Goal: Task Accomplishment & Management: Manage account settings

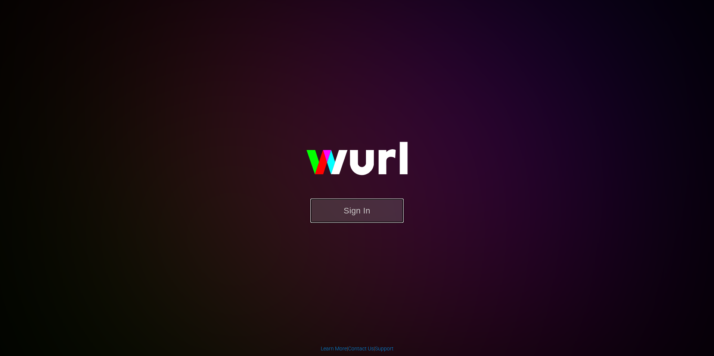
click at [339, 208] on button "Sign In" at bounding box center [356, 211] width 93 height 24
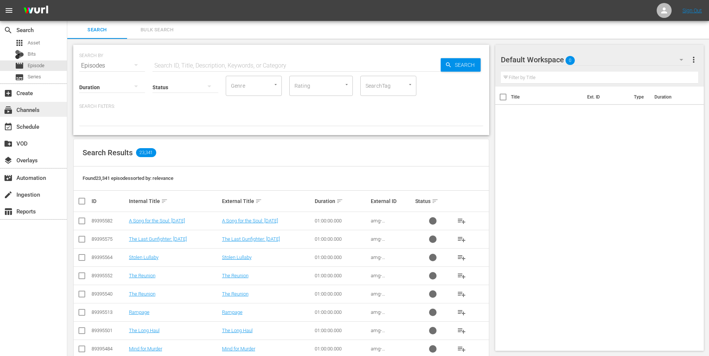
click at [46, 108] on div "subscriptions Channels" at bounding box center [33, 109] width 67 height 15
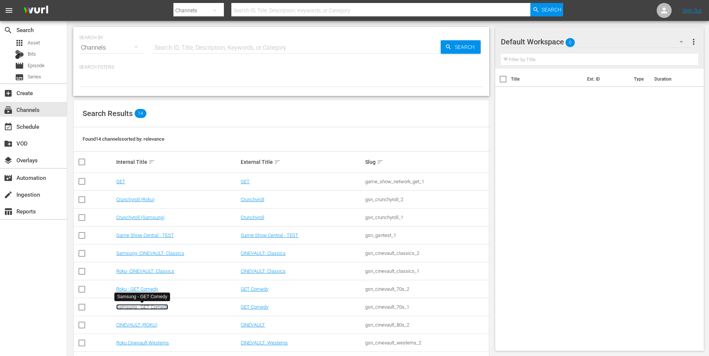
click at [157, 308] on link "Samsung - GET Comedy" at bounding box center [142, 307] width 52 height 6
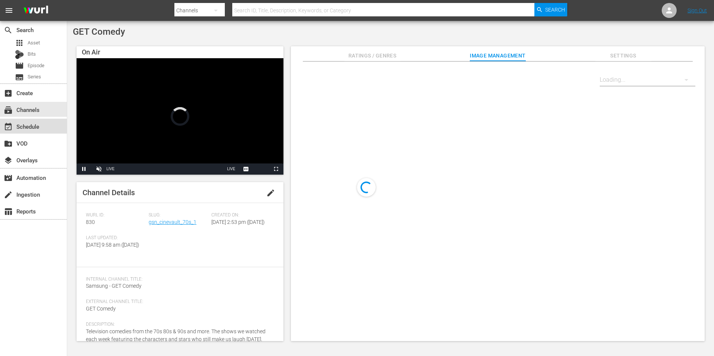
click at [35, 125] on div "event_available Schedule" at bounding box center [21, 125] width 42 height 7
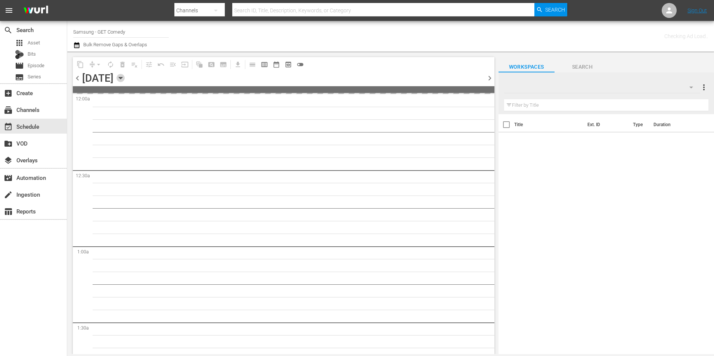
click at [125, 78] on icon "button" at bounding box center [121, 78] width 8 height 8
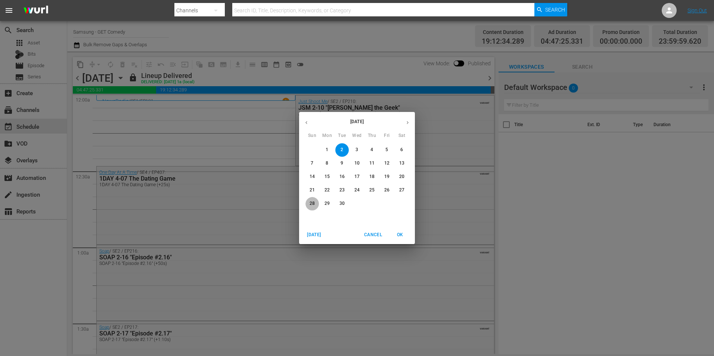
click at [314, 207] on p "28" at bounding box center [312, 204] width 5 height 6
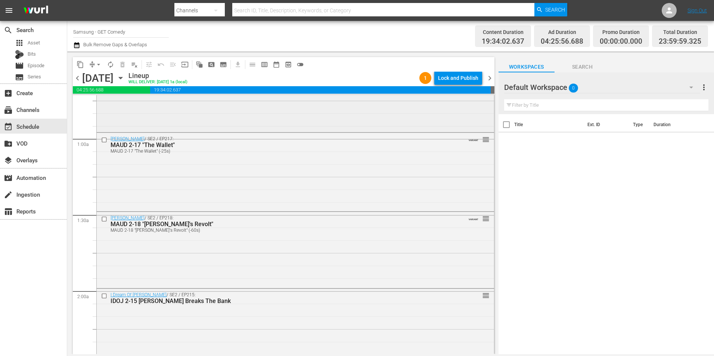
scroll to position [112, 0]
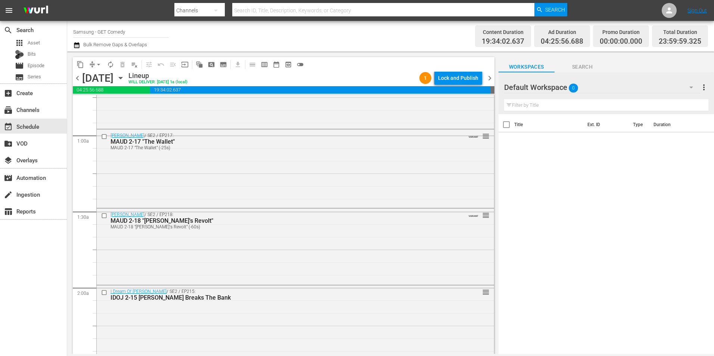
click at [610, 86] on div "Default Workspace 0" at bounding box center [602, 87] width 196 height 21
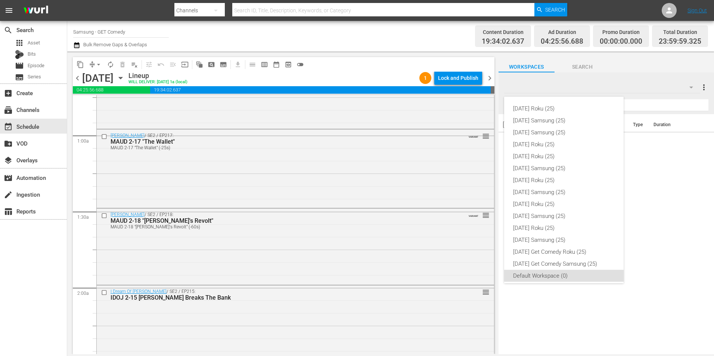
scroll to position [4, 0]
click at [560, 115] on div "[DATE] Samsung (25)" at bounding box center [564, 116] width 102 height 12
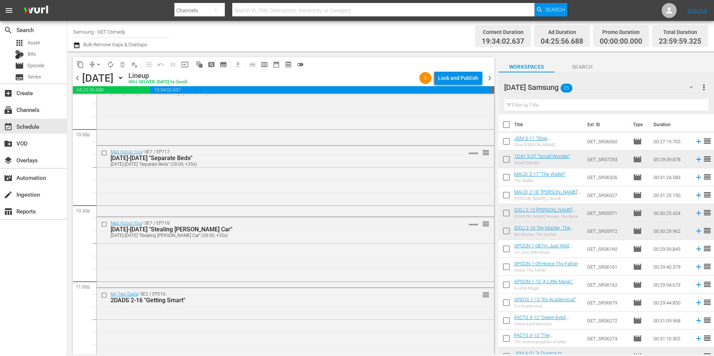
scroll to position [3399, 0]
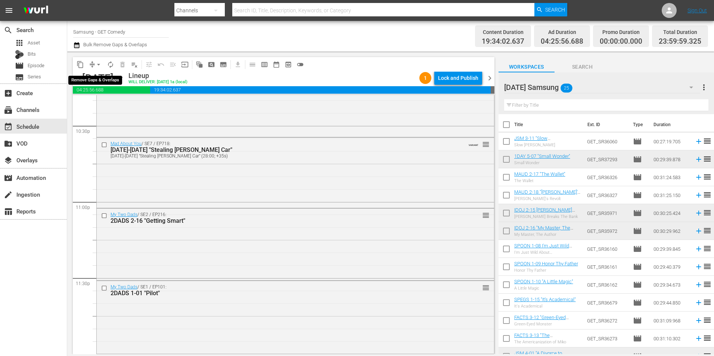
click at [95, 64] on span "arrow_drop_down" at bounding box center [98, 64] width 7 height 7
click at [89, 79] on li "Align to Midnight" at bounding box center [99, 80] width 78 height 12
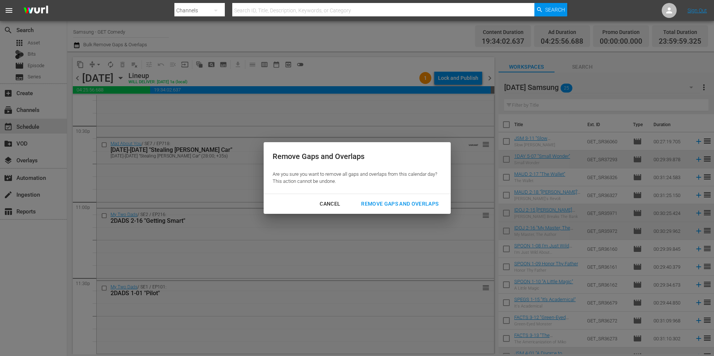
click at [404, 205] on div "Remove Gaps and Overlaps" at bounding box center [399, 203] width 89 height 9
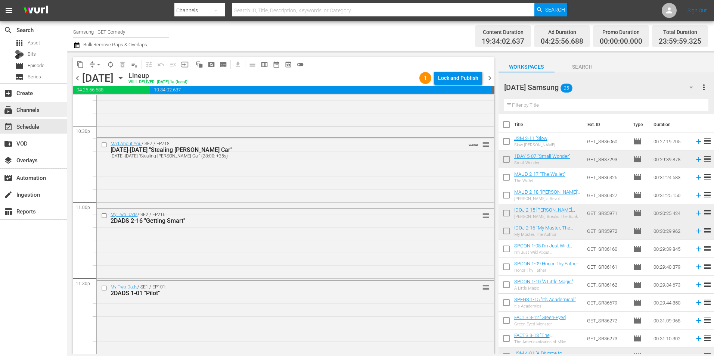
click at [35, 111] on div "subscriptions Channels" at bounding box center [21, 108] width 42 height 7
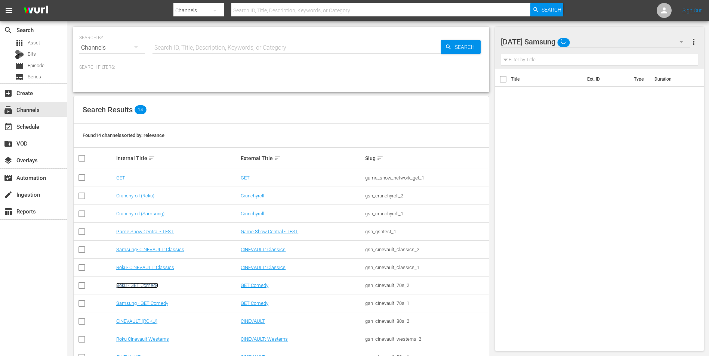
click at [142, 286] on link "Roku - GET Comedy" at bounding box center [137, 286] width 42 height 6
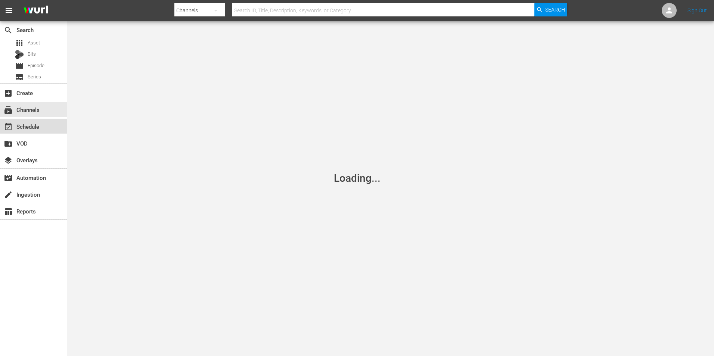
click at [36, 129] on div "event_available Schedule" at bounding box center [21, 125] width 42 height 7
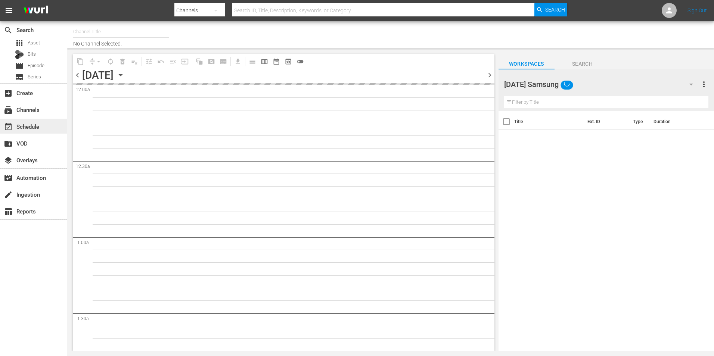
type input "Roku - GET Comedy (831)"
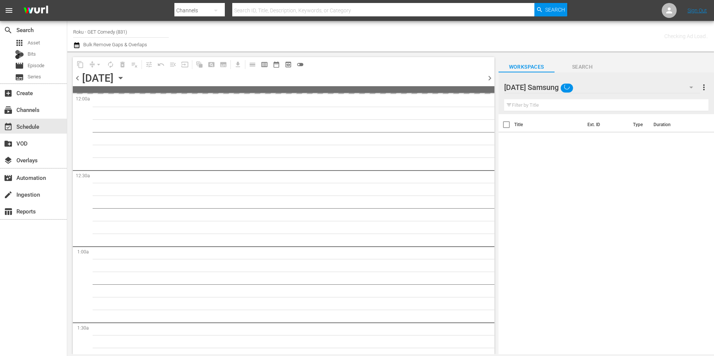
click at [594, 85] on div "[DATE] Samsung" at bounding box center [602, 87] width 196 height 21
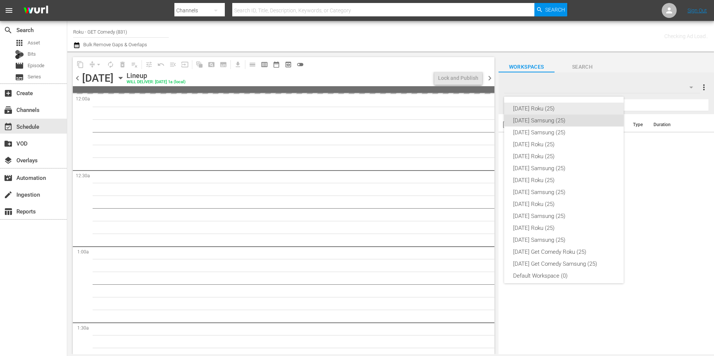
click at [545, 109] on div "[DATE] Roku (25)" at bounding box center [564, 109] width 102 height 12
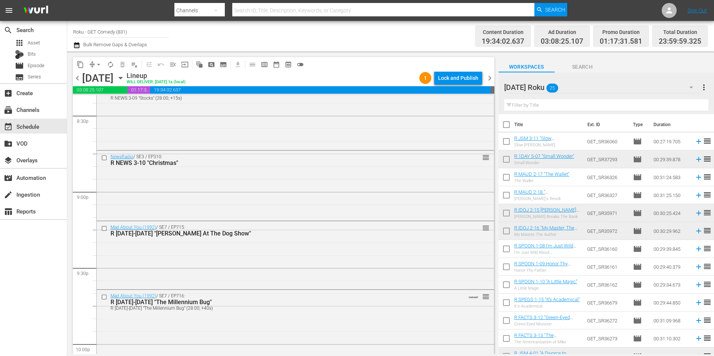
scroll to position [3399, 0]
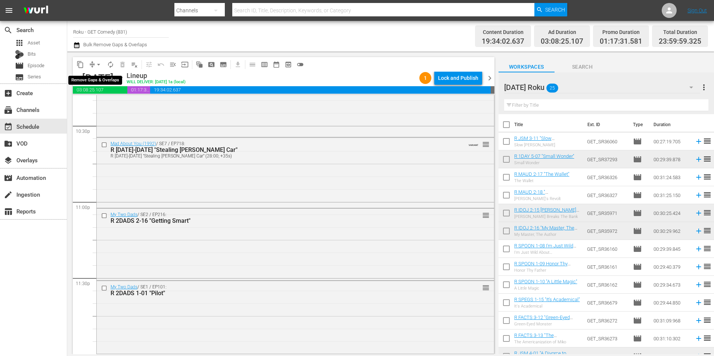
click at [97, 62] on span "arrow_drop_down" at bounding box center [98, 64] width 7 height 7
click at [92, 81] on li "Align to Midnight" at bounding box center [99, 80] width 78 height 12
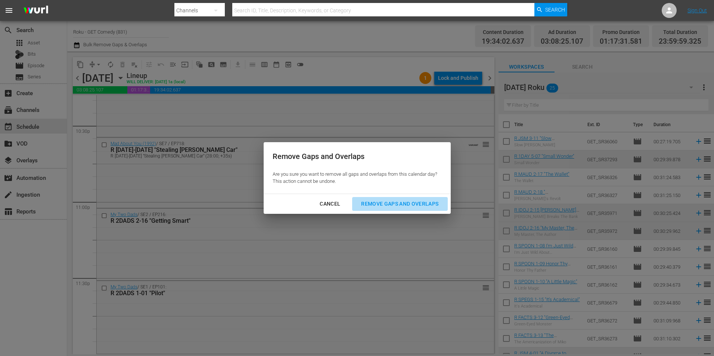
click at [384, 204] on div "Remove Gaps and Overlaps" at bounding box center [399, 203] width 89 height 9
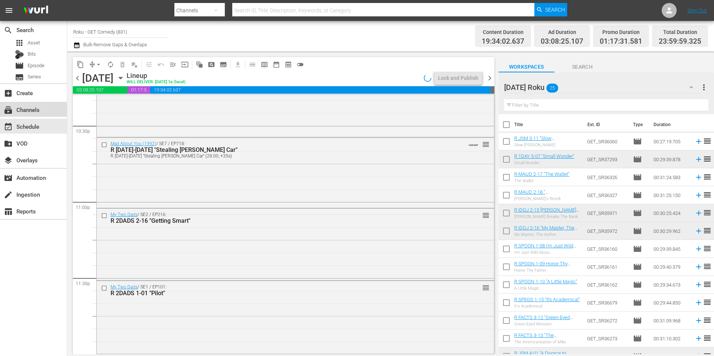
click at [39, 112] on div "subscriptions Channels" at bounding box center [21, 108] width 42 height 7
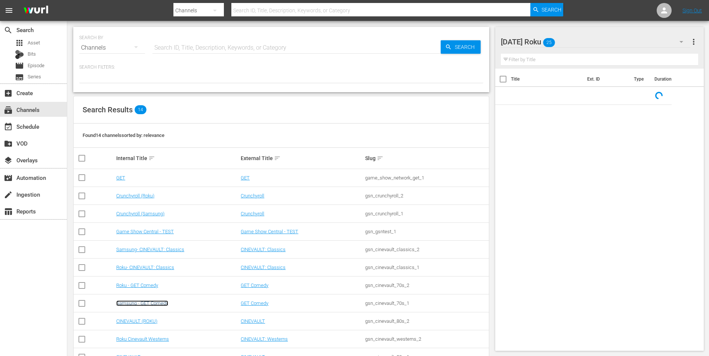
click at [136, 305] on link "Samsung - GET Comedy" at bounding box center [142, 304] width 52 height 6
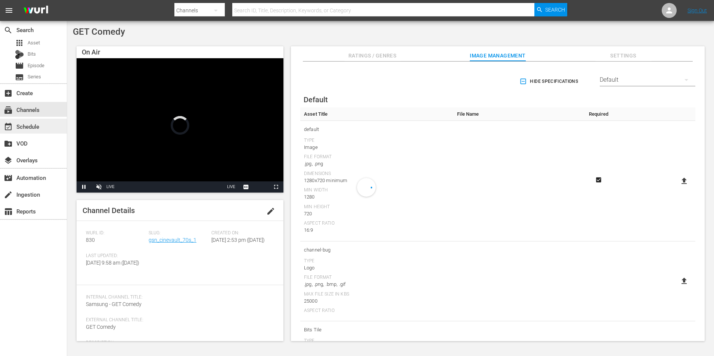
click at [41, 125] on div "event_available Schedule" at bounding box center [21, 125] width 42 height 7
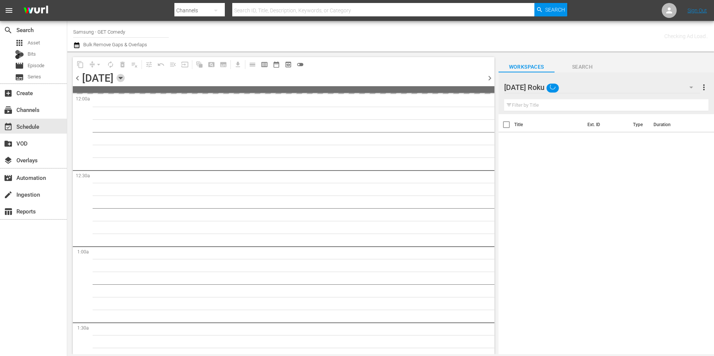
click at [125, 77] on icon "button" at bounding box center [121, 78] width 8 height 8
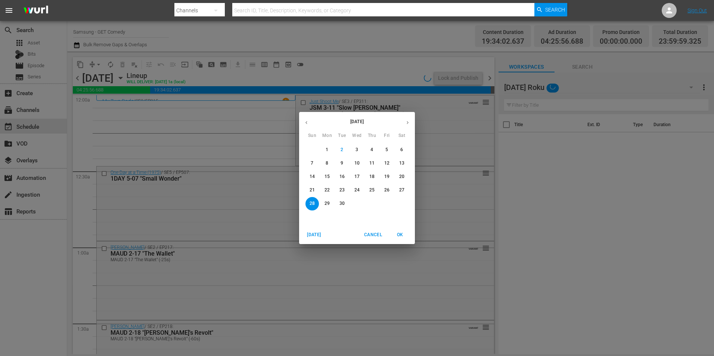
click at [313, 176] on p "14" at bounding box center [312, 177] width 5 height 6
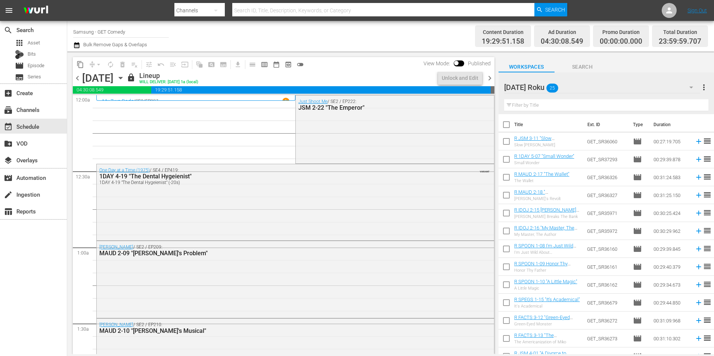
click at [490, 79] on span "chevron_right" at bounding box center [489, 78] width 9 height 9
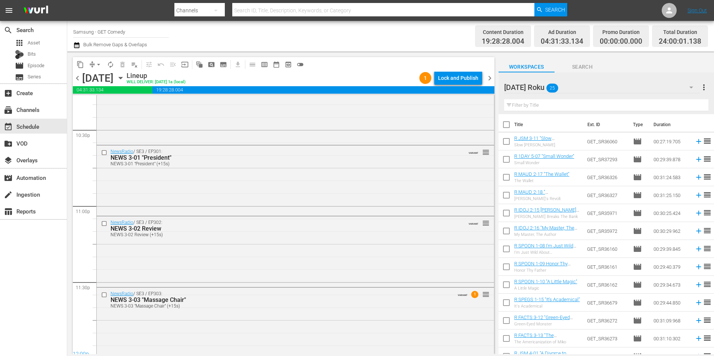
scroll to position [3399, 0]
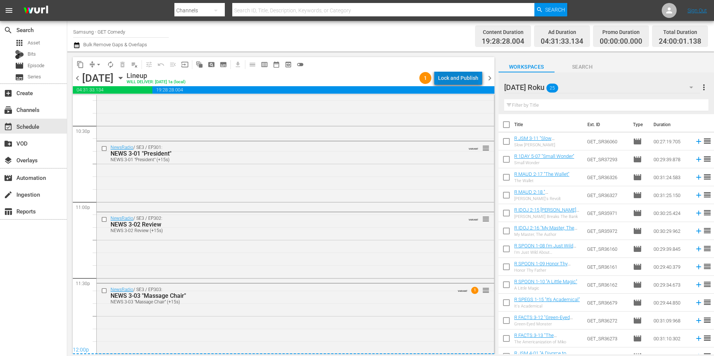
click at [464, 74] on div "Lock and Publish" at bounding box center [458, 77] width 40 height 13
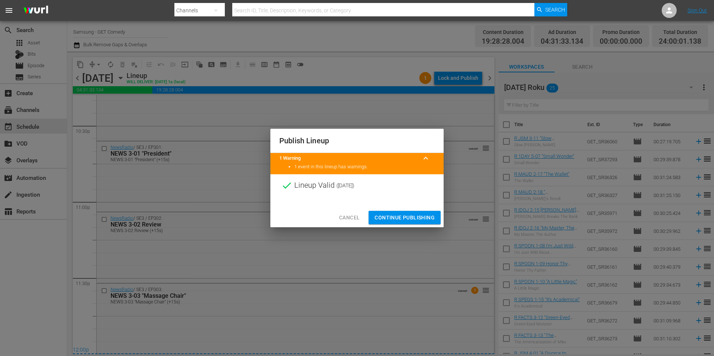
click at [395, 214] on span "Continue Publishing" at bounding box center [405, 217] width 60 height 9
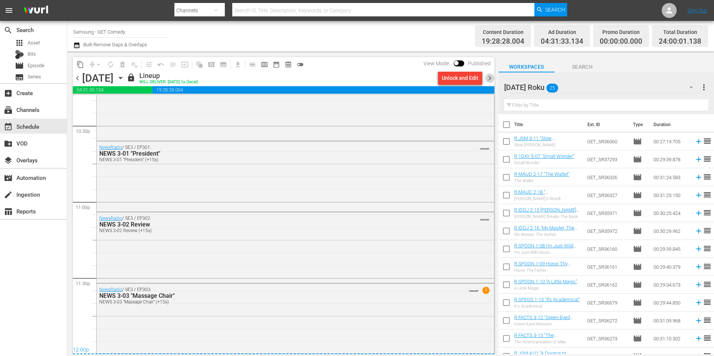
click at [491, 78] on span "chevron_right" at bounding box center [489, 78] width 9 height 9
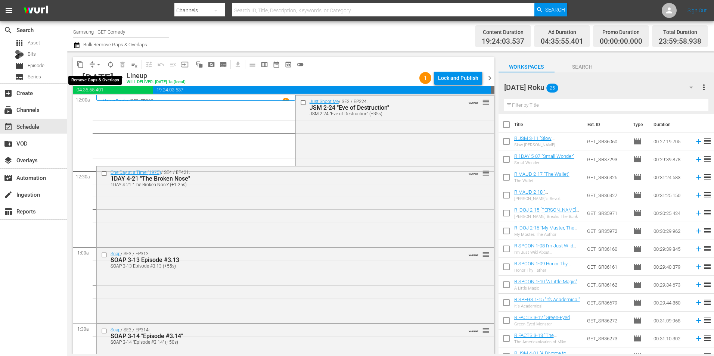
click at [95, 63] on span "arrow_drop_down" at bounding box center [98, 64] width 7 height 7
click at [446, 72] on div "Lock and Publish" at bounding box center [458, 77] width 40 height 13
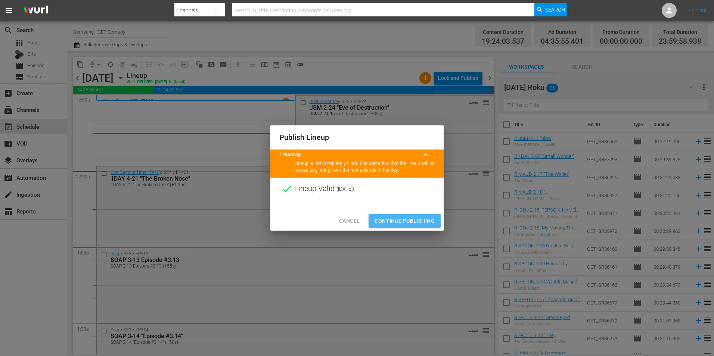
click at [381, 217] on span "Continue Publishing" at bounding box center [405, 221] width 60 height 9
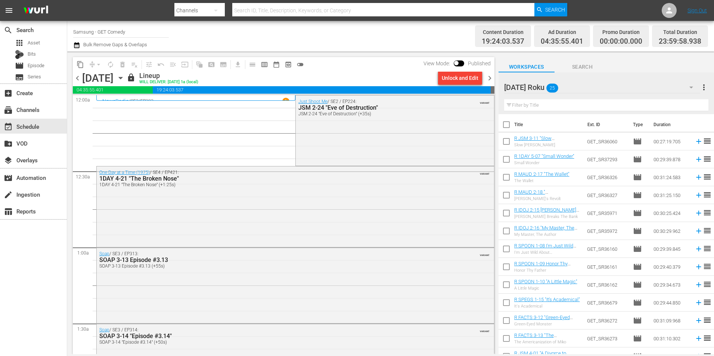
click at [489, 77] on span "chevron_right" at bounding box center [489, 78] width 9 height 9
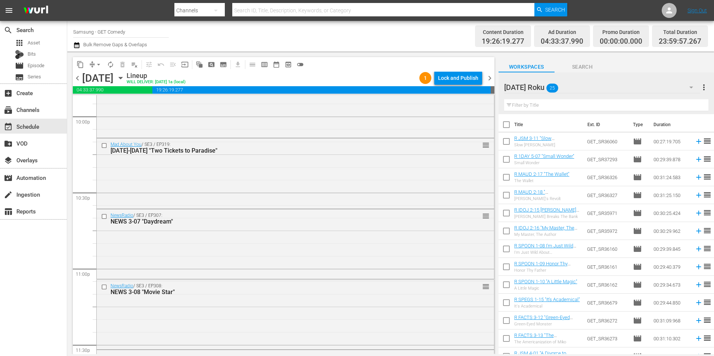
scroll to position [3399, 0]
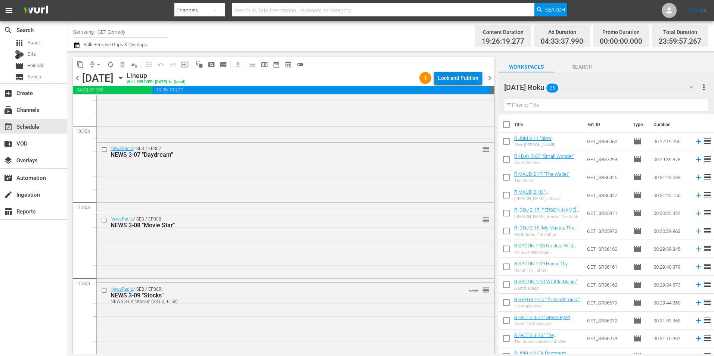
click at [458, 74] on div "Lock and Publish" at bounding box center [458, 77] width 40 height 13
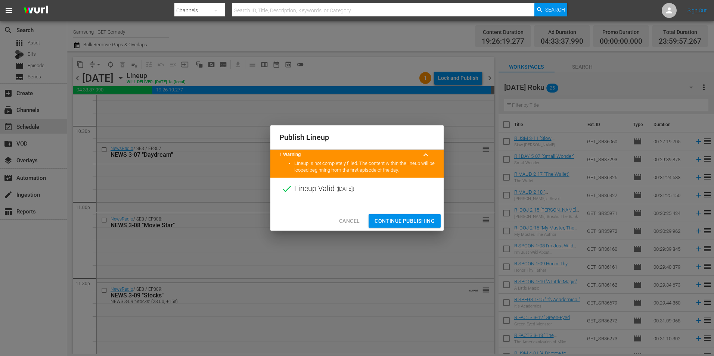
click at [433, 221] on span "Continue Publishing" at bounding box center [405, 221] width 60 height 9
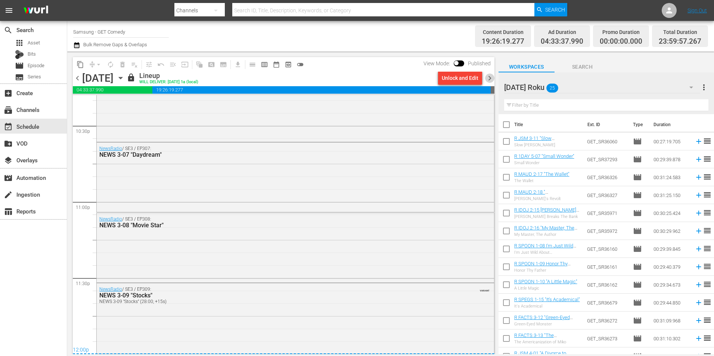
click at [493, 77] on span "chevron_right" at bounding box center [489, 78] width 9 height 9
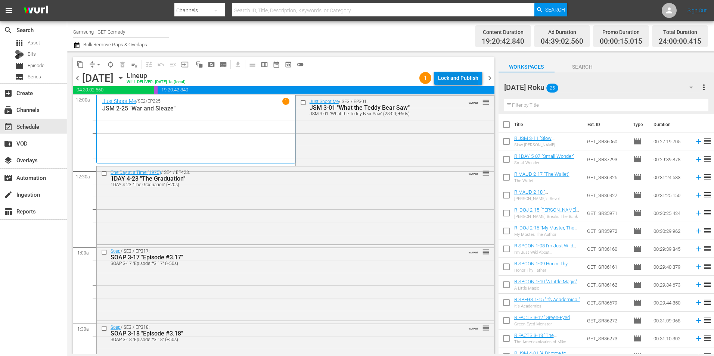
click at [475, 81] on div "Lock and Publish" at bounding box center [458, 77] width 40 height 13
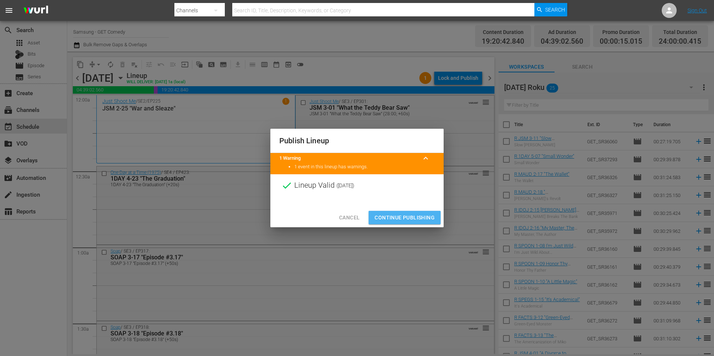
click at [430, 220] on span "Continue Publishing" at bounding box center [405, 217] width 60 height 9
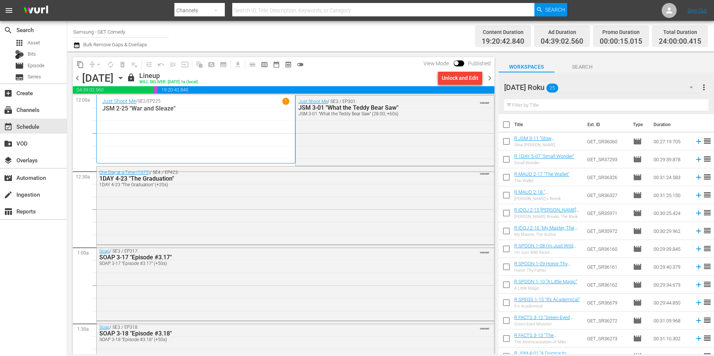
click at [492, 74] on span "chevron_right" at bounding box center [489, 78] width 9 height 9
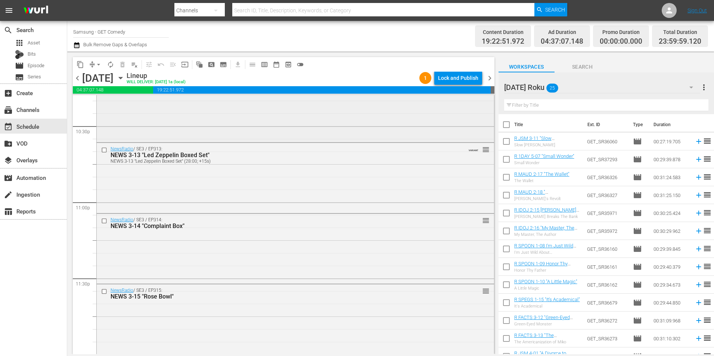
scroll to position [3399, 0]
click at [450, 78] on div "Lock and Publish" at bounding box center [458, 77] width 40 height 13
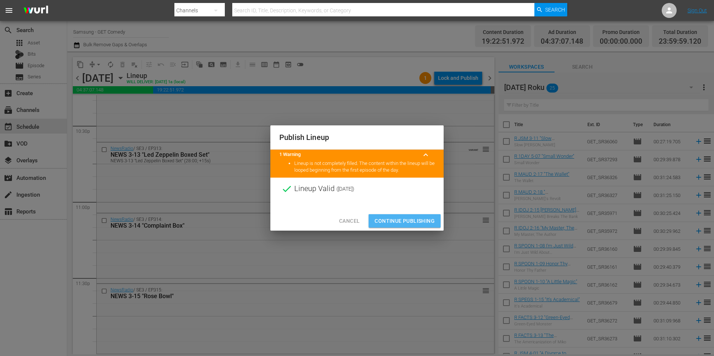
click at [398, 219] on span "Continue Publishing" at bounding box center [405, 221] width 60 height 9
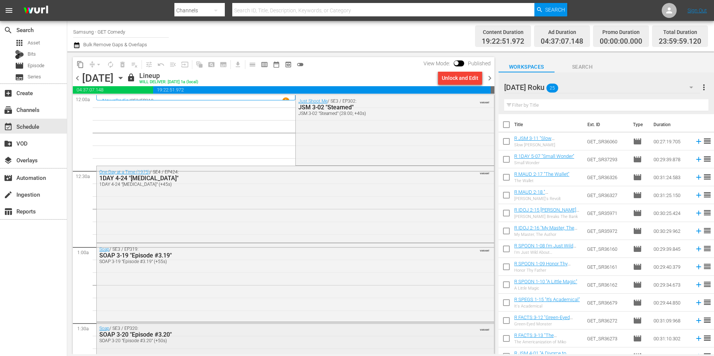
scroll to position [0, 0]
click at [492, 81] on span "chevron_right" at bounding box center [489, 78] width 9 height 9
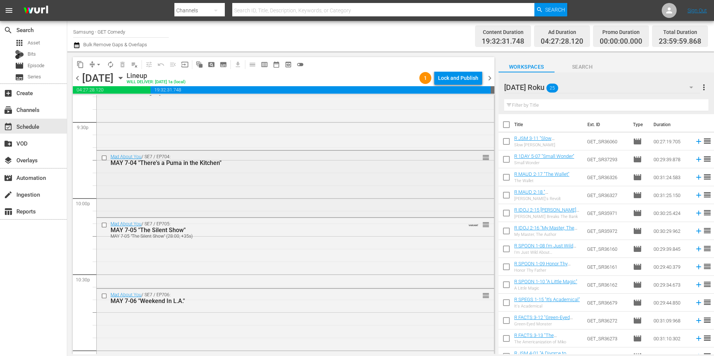
scroll to position [3399, 0]
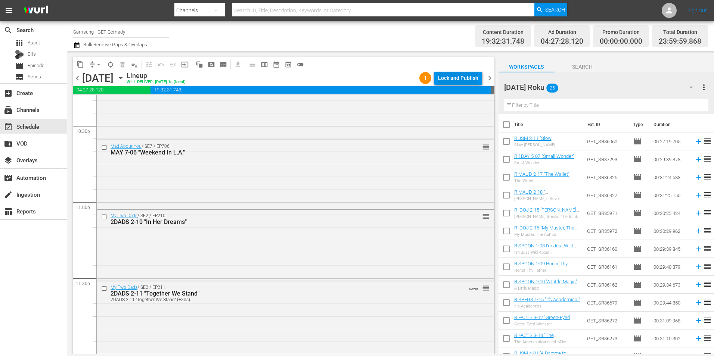
click at [473, 75] on div "Lock and Publish" at bounding box center [458, 77] width 40 height 13
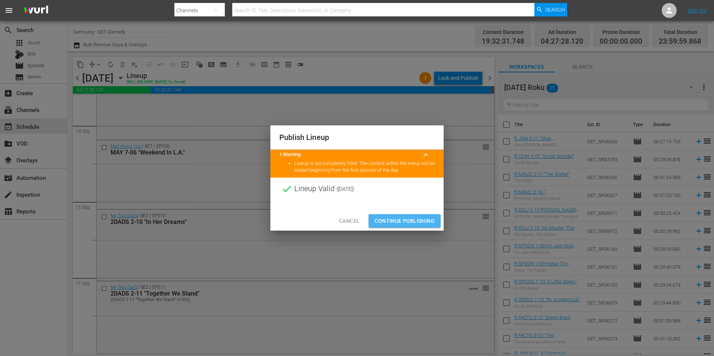
click at [381, 219] on span "Continue Publishing" at bounding box center [405, 221] width 60 height 9
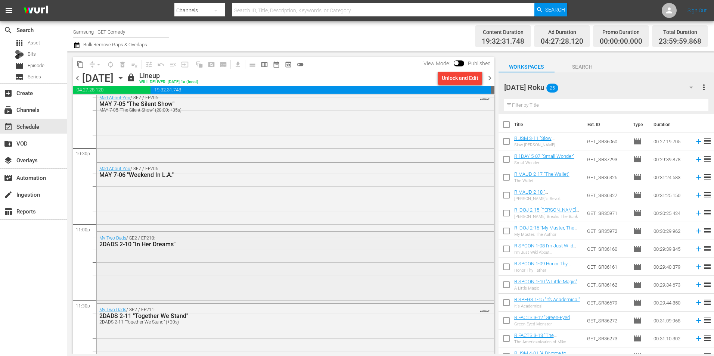
scroll to position [3413, 0]
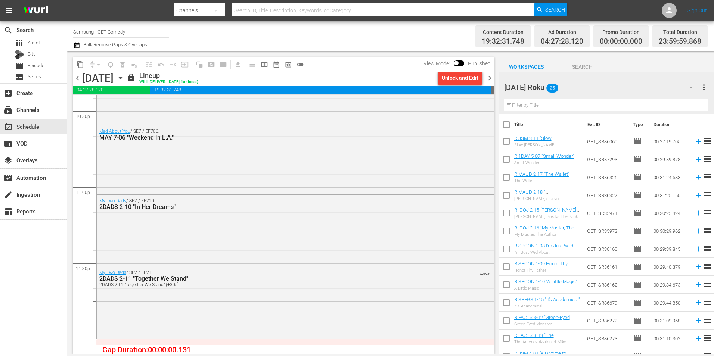
drag, startPoint x: 493, startPoint y: 78, endPoint x: 701, endPoint y: 168, distance: 226.7
click at [493, 78] on span "chevron_right" at bounding box center [489, 78] width 9 height 9
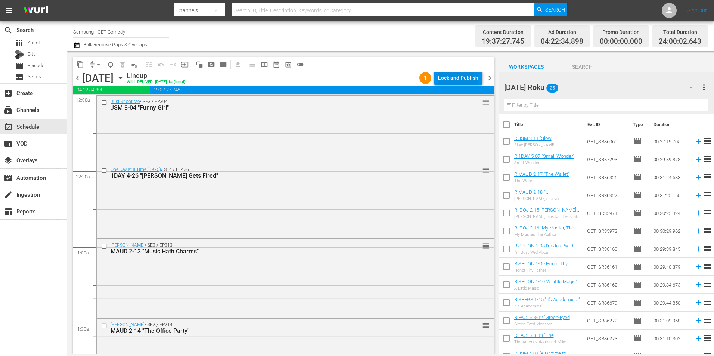
click at [464, 75] on div "Lock and Publish" at bounding box center [458, 77] width 40 height 13
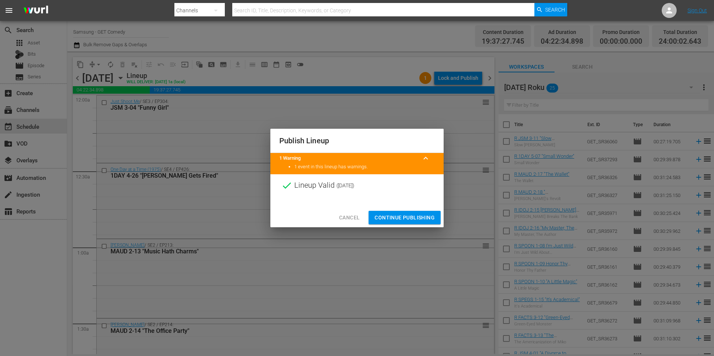
click at [414, 215] on span "Continue Publishing" at bounding box center [405, 217] width 60 height 9
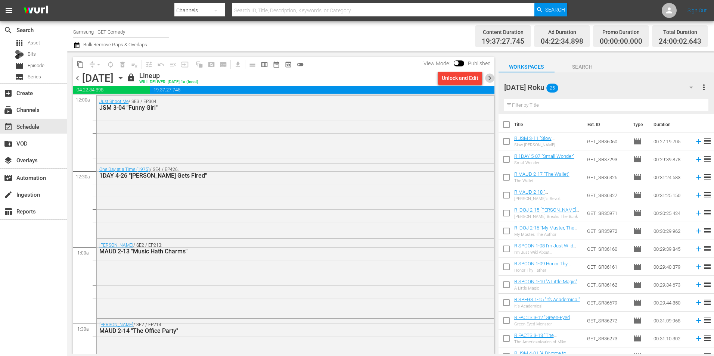
click at [489, 78] on span "chevron_right" at bounding box center [489, 78] width 9 height 9
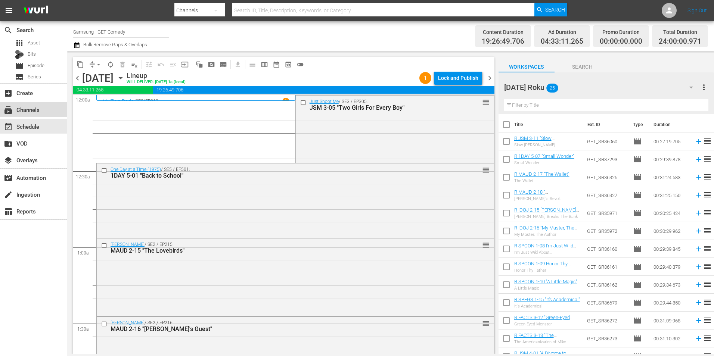
click at [49, 114] on div "subscriptions Channels" at bounding box center [33, 109] width 67 height 15
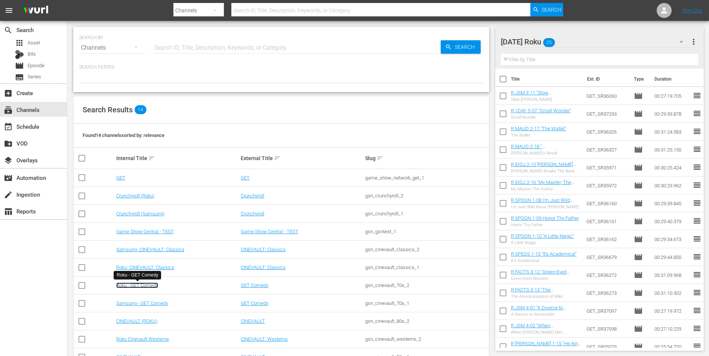
click at [139, 285] on link "Roku - GET Comedy" at bounding box center [137, 286] width 42 height 6
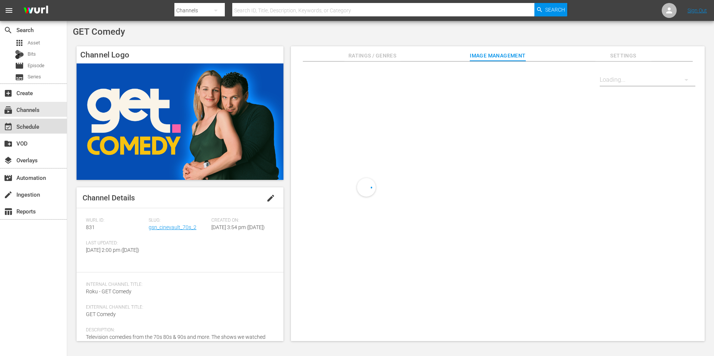
click at [40, 125] on div "event_available Schedule" at bounding box center [21, 125] width 42 height 7
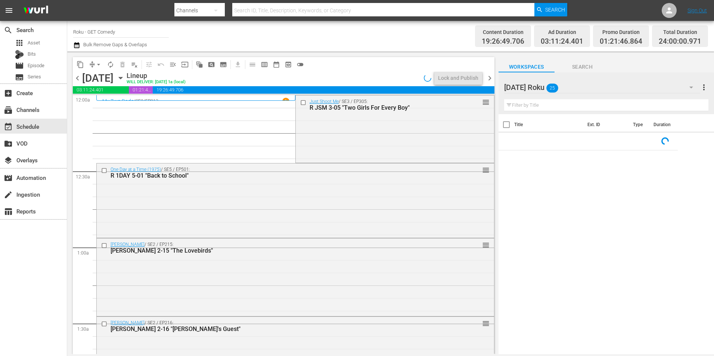
click at [122, 77] on icon "button" at bounding box center [120, 78] width 3 height 2
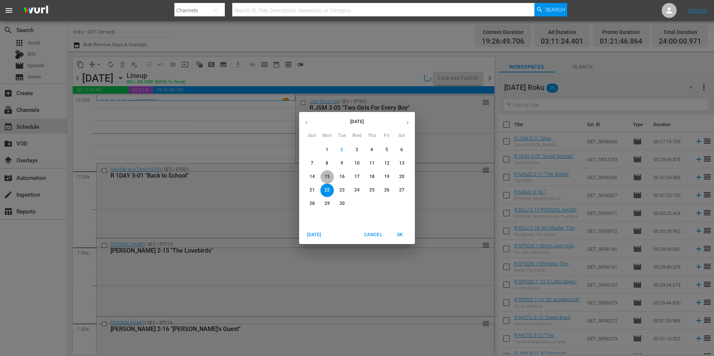
click at [329, 175] on p "15" at bounding box center [327, 177] width 5 height 6
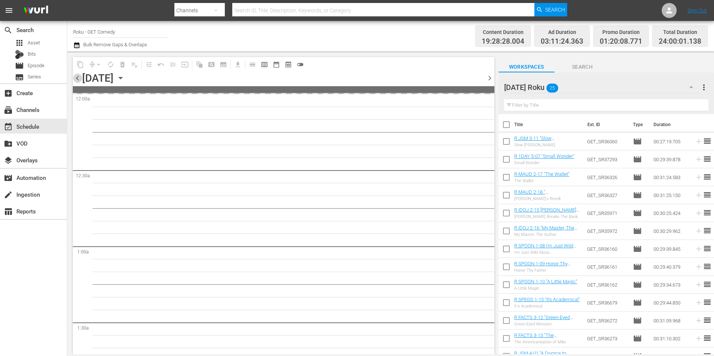
click at [77, 79] on span "chevron_left" at bounding box center [77, 78] width 9 height 9
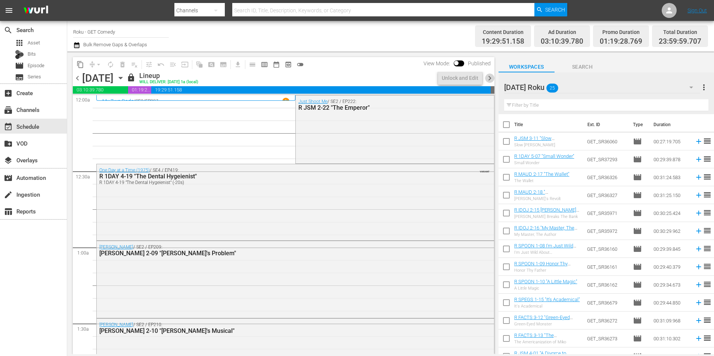
click at [487, 77] on span "chevron_right" at bounding box center [489, 78] width 9 height 9
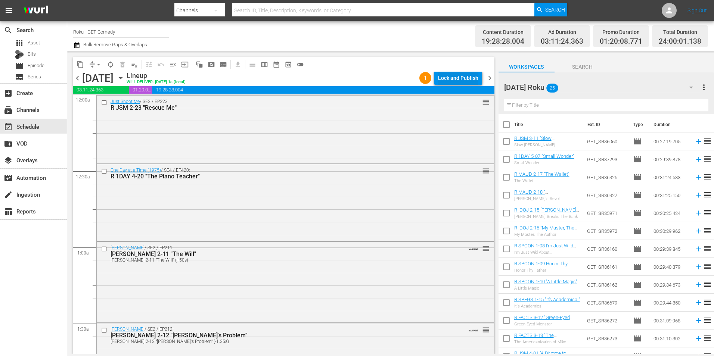
click at [464, 77] on div "Lock and Publish" at bounding box center [458, 77] width 40 height 13
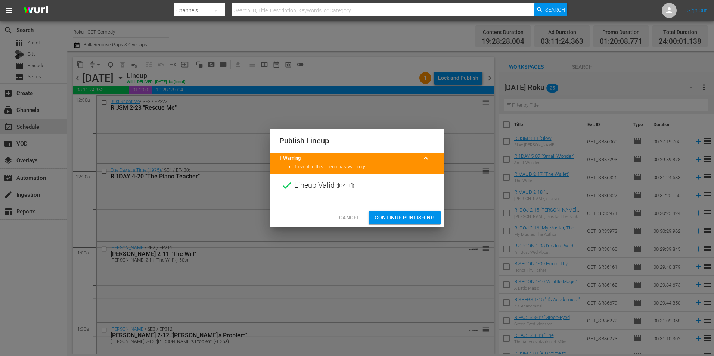
click at [414, 215] on span "Continue Publishing" at bounding box center [405, 217] width 60 height 9
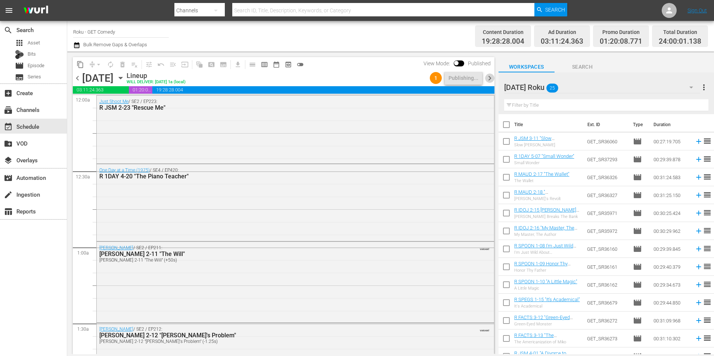
click at [492, 78] on span "chevron_right" at bounding box center [489, 78] width 9 height 9
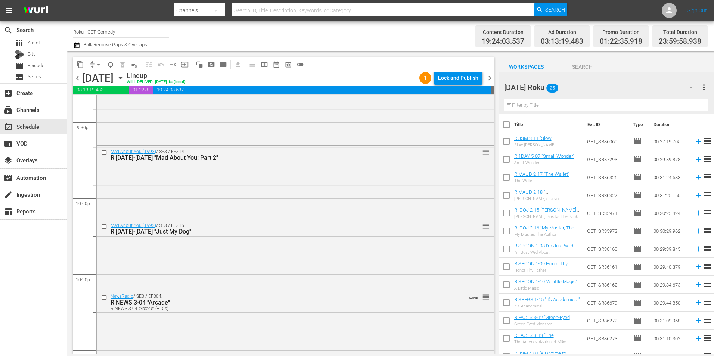
scroll to position [3399, 0]
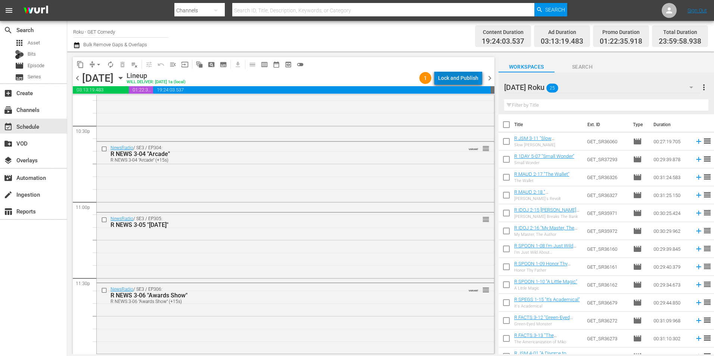
click at [468, 79] on div "Lock and Publish" at bounding box center [458, 77] width 40 height 13
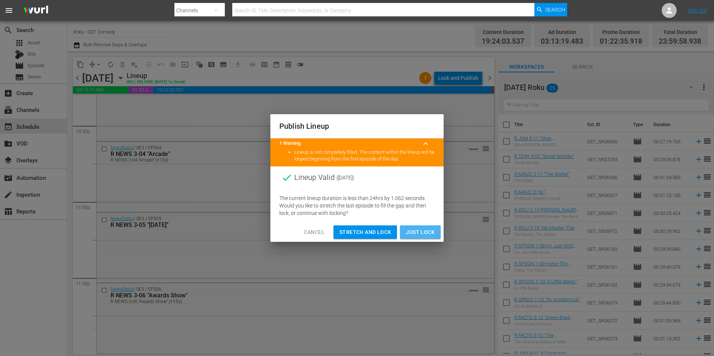
click at [414, 232] on span "Just Lock" at bounding box center [420, 232] width 29 height 9
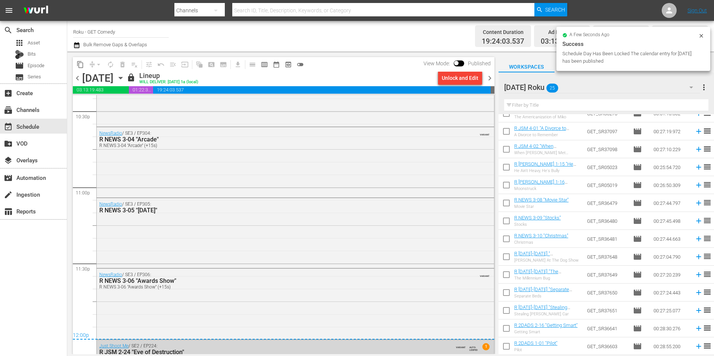
scroll to position [3400, 0]
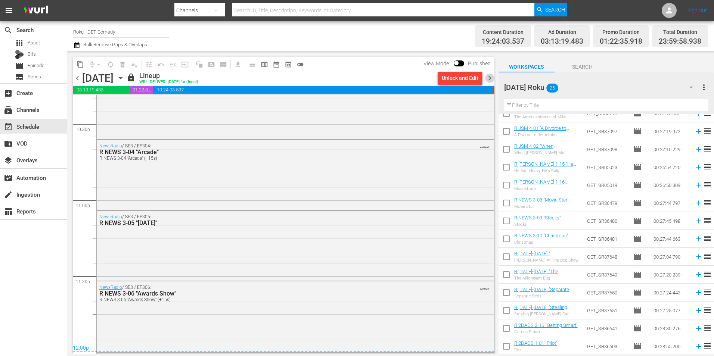
click at [490, 81] on span "chevron_right" at bounding box center [489, 78] width 9 height 9
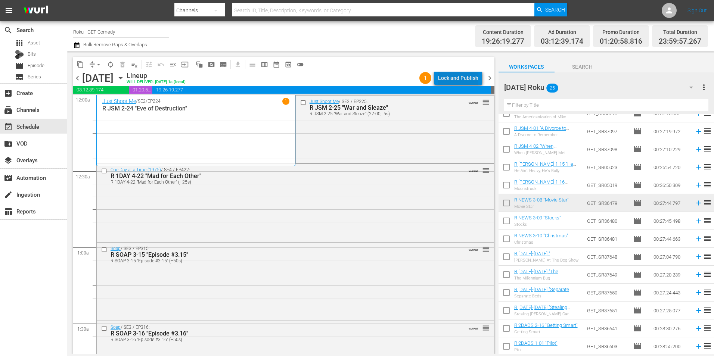
click at [468, 78] on div "Lock and Publish" at bounding box center [458, 77] width 40 height 13
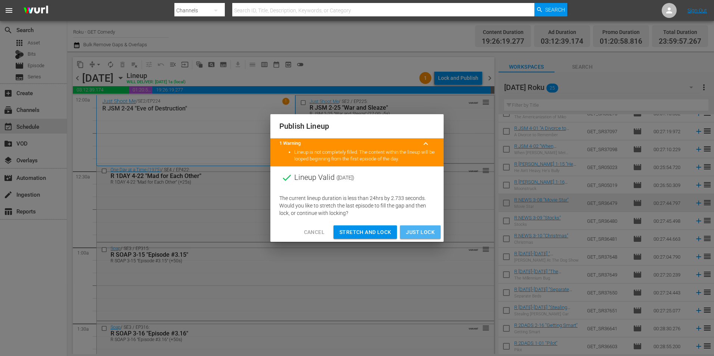
click at [426, 230] on button "Just Lock" at bounding box center [420, 233] width 41 height 14
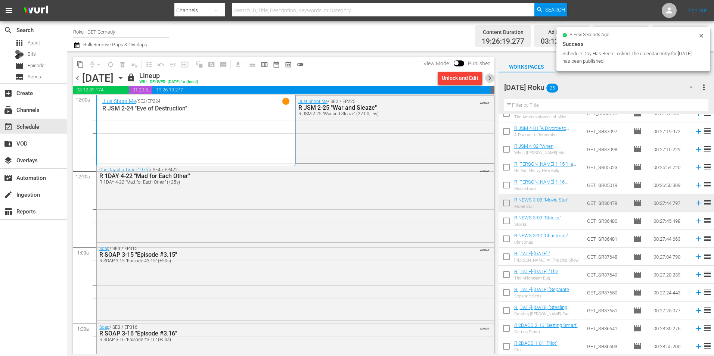
click at [491, 78] on span "chevron_right" at bounding box center [489, 78] width 9 height 9
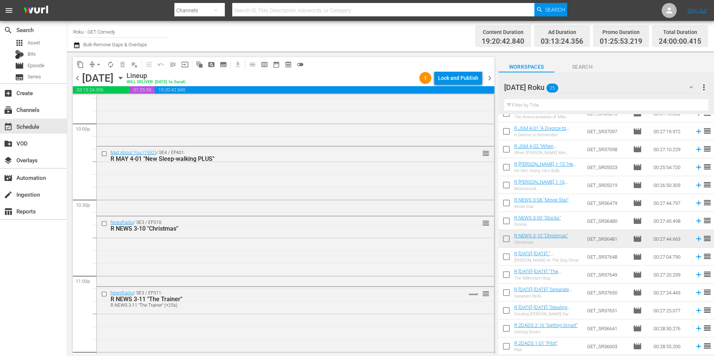
scroll to position [3399, 0]
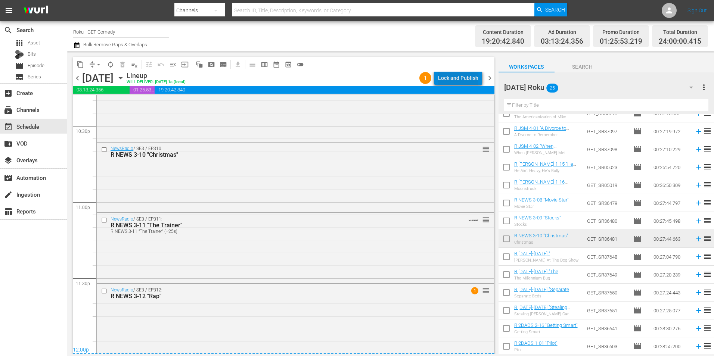
click at [468, 79] on div "Lock and Publish" at bounding box center [458, 77] width 40 height 13
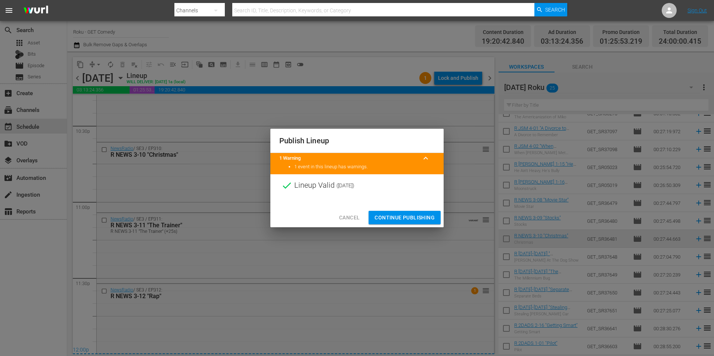
click at [394, 216] on span "Continue Publishing" at bounding box center [405, 217] width 60 height 9
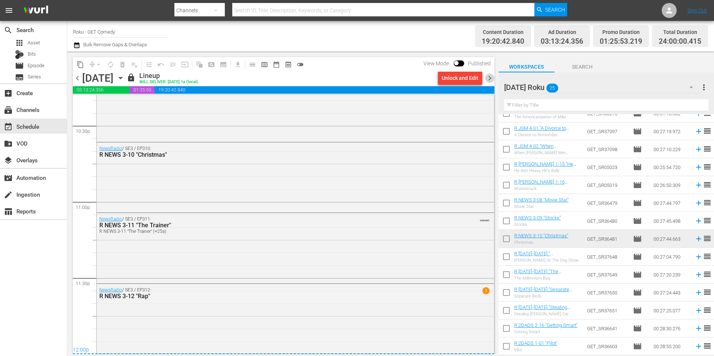
click at [490, 81] on span "chevron_right" at bounding box center [489, 78] width 9 height 9
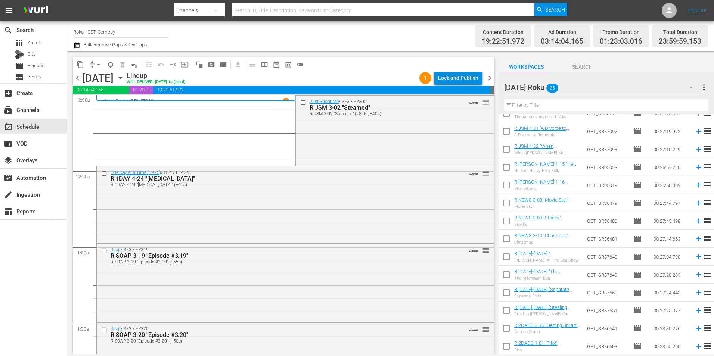
click at [460, 78] on div "Lock and Publish" at bounding box center [458, 77] width 40 height 13
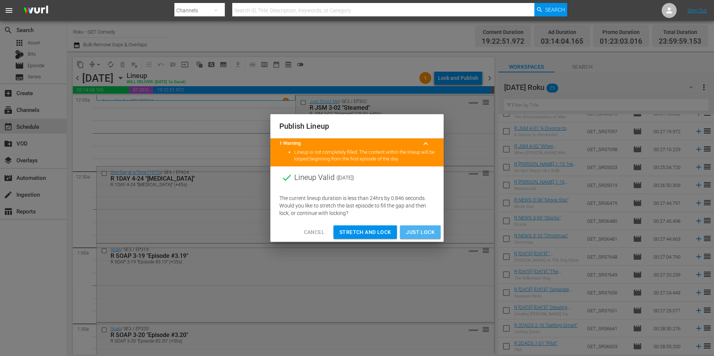
click at [420, 229] on span "Just Lock" at bounding box center [420, 232] width 29 height 9
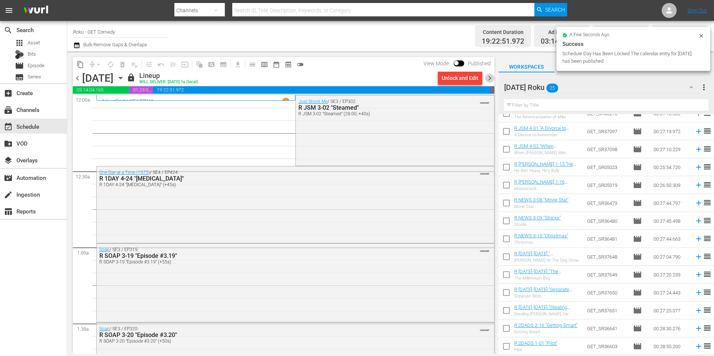
click at [492, 81] on span "chevron_right" at bounding box center [489, 78] width 9 height 9
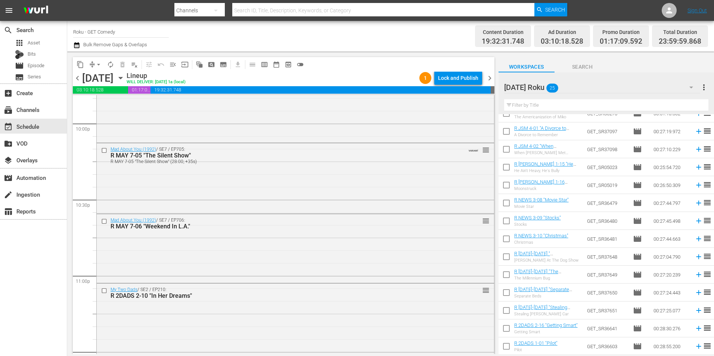
scroll to position [3399, 0]
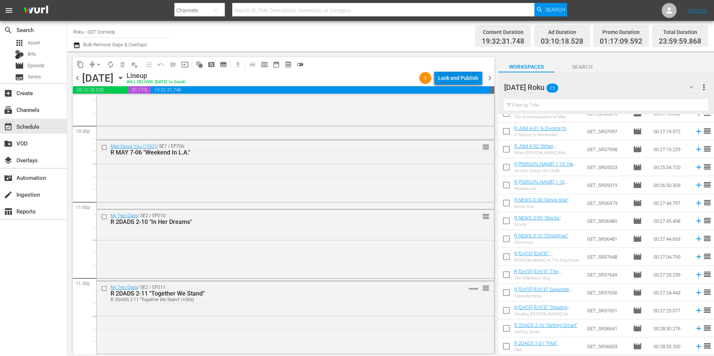
click at [455, 79] on div "Lock and Publish" at bounding box center [458, 77] width 40 height 13
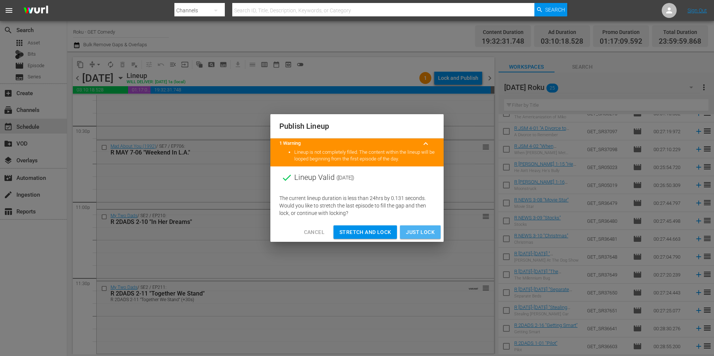
click at [440, 233] on button "Just Lock" at bounding box center [420, 233] width 41 height 14
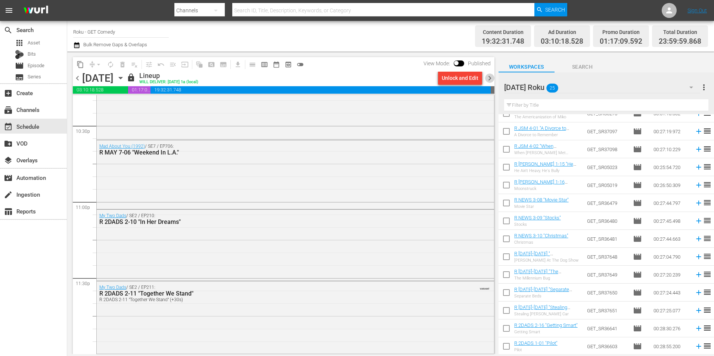
click at [491, 81] on span "chevron_right" at bounding box center [489, 78] width 9 height 9
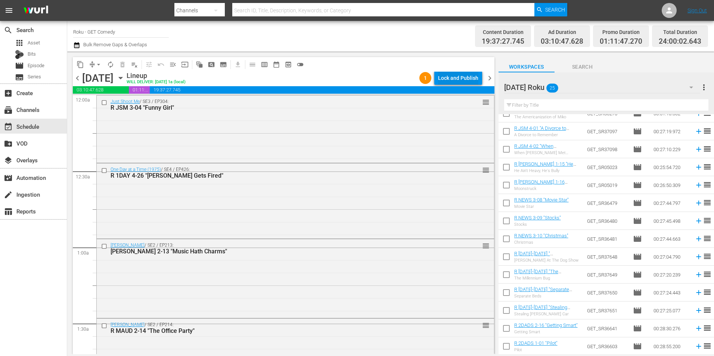
click at [464, 78] on div "Lock and Publish" at bounding box center [458, 77] width 40 height 13
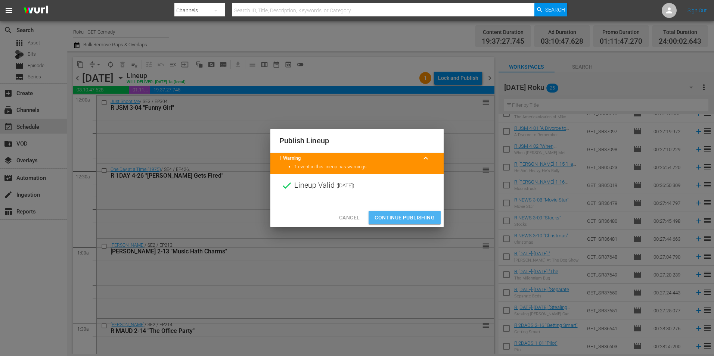
click at [408, 215] on span "Continue Publishing" at bounding box center [405, 217] width 60 height 9
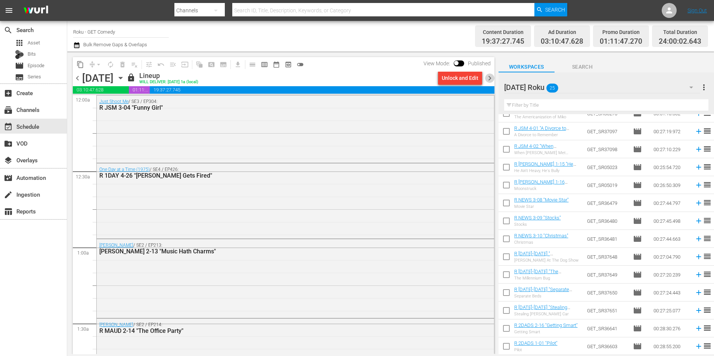
click at [488, 82] on span "chevron_right" at bounding box center [489, 78] width 9 height 9
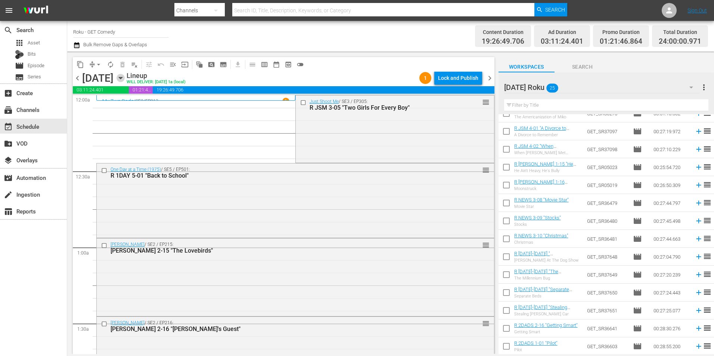
click at [122, 78] on icon "button" at bounding box center [120, 78] width 3 height 2
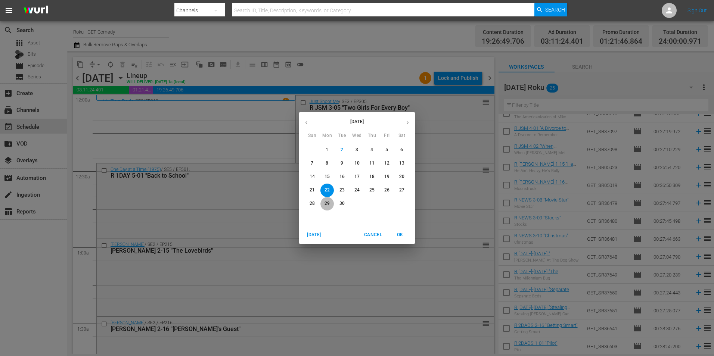
click at [330, 202] on span "29" at bounding box center [327, 204] width 13 height 6
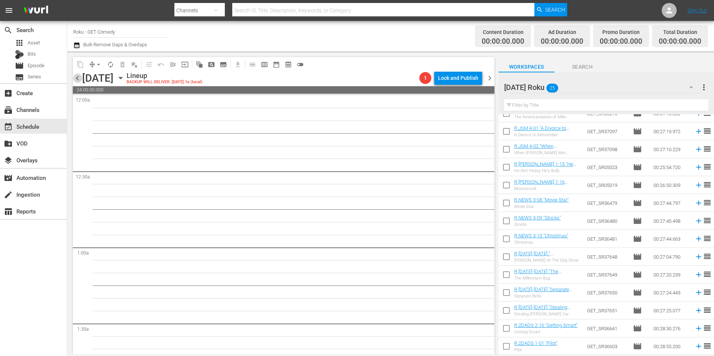
click at [80, 78] on span "chevron_left" at bounding box center [77, 78] width 9 height 9
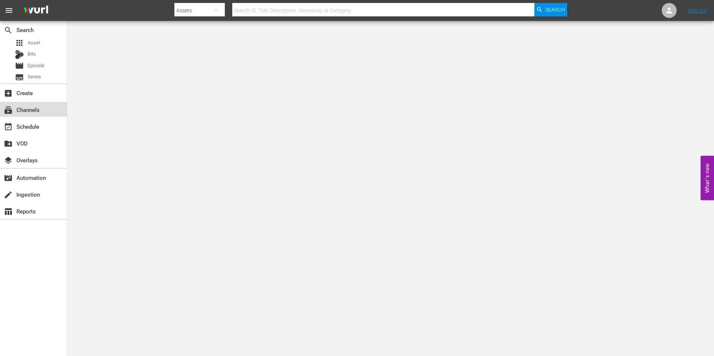
click at [37, 112] on div "subscriptions Channels" at bounding box center [21, 108] width 42 height 7
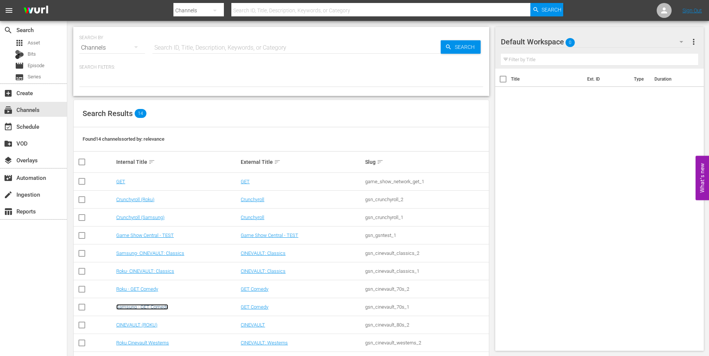
click at [143, 309] on link "Samsung - GET Comedy" at bounding box center [142, 307] width 52 height 6
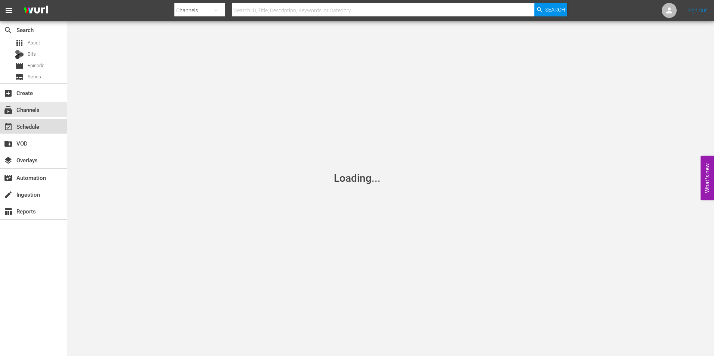
click at [27, 127] on div "event_available Schedule" at bounding box center [21, 125] width 42 height 7
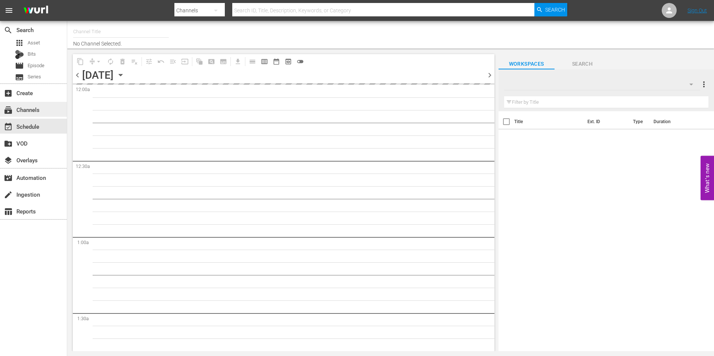
type input "Samsung - GET Comedy (830)"
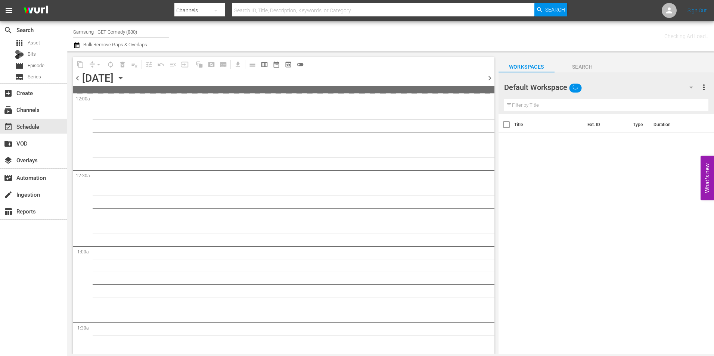
click at [125, 76] on icon "button" at bounding box center [121, 78] width 8 height 8
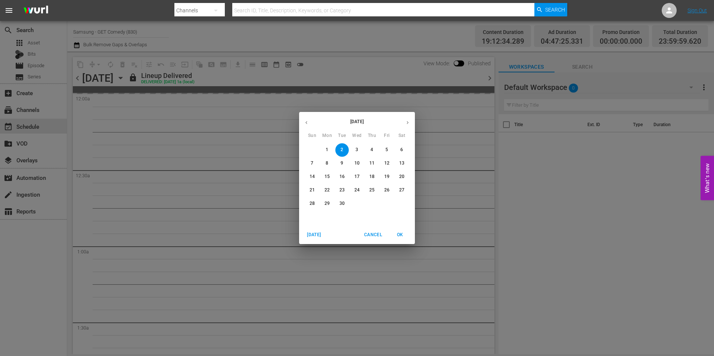
click at [331, 175] on span "15" at bounding box center [327, 177] width 13 height 6
